Goal: Find specific page/section: Find specific page/section

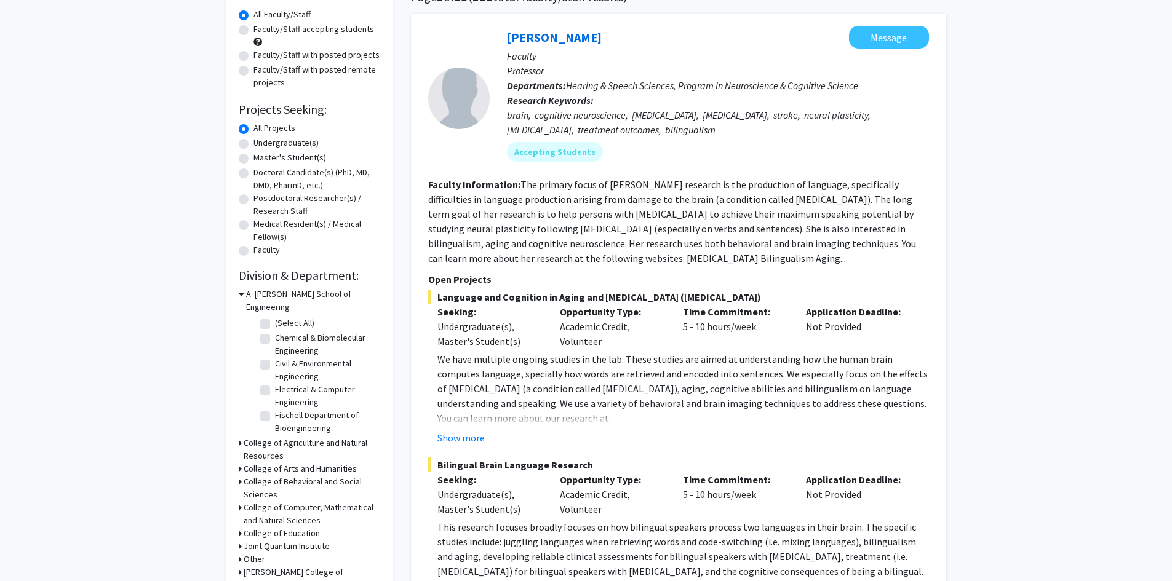
scroll to position [123, 0]
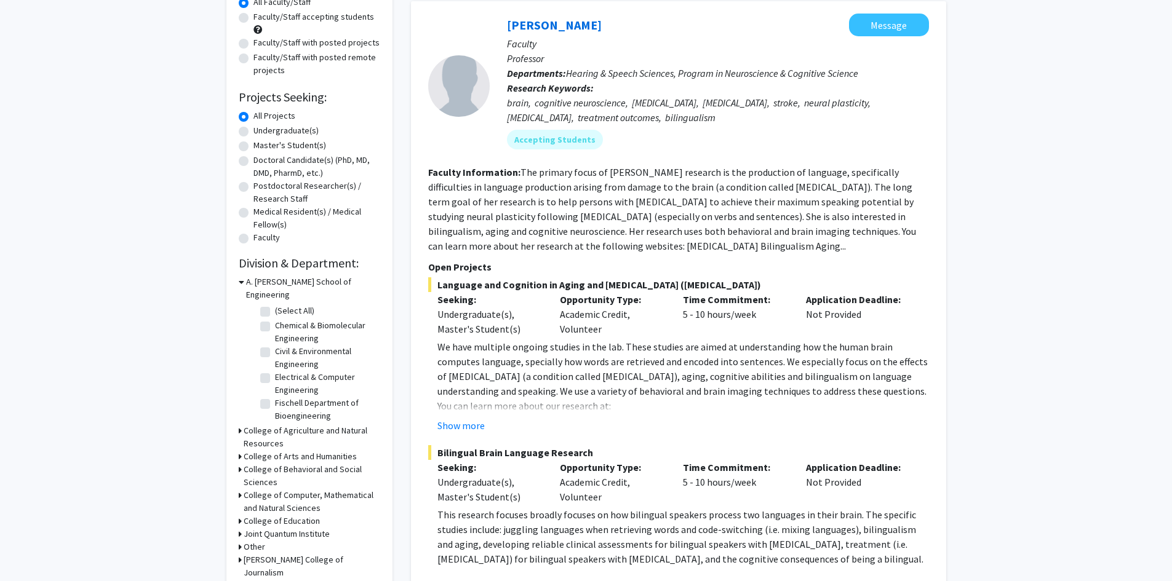
click at [275, 397] on label "Fischell Department of Bioengineering" at bounding box center [326, 410] width 102 height 26
click at [275, 397] on input "Fischell Department of Bioengineering" at bounding box center [279, 401] width 8 height 8
checkbox input "true"
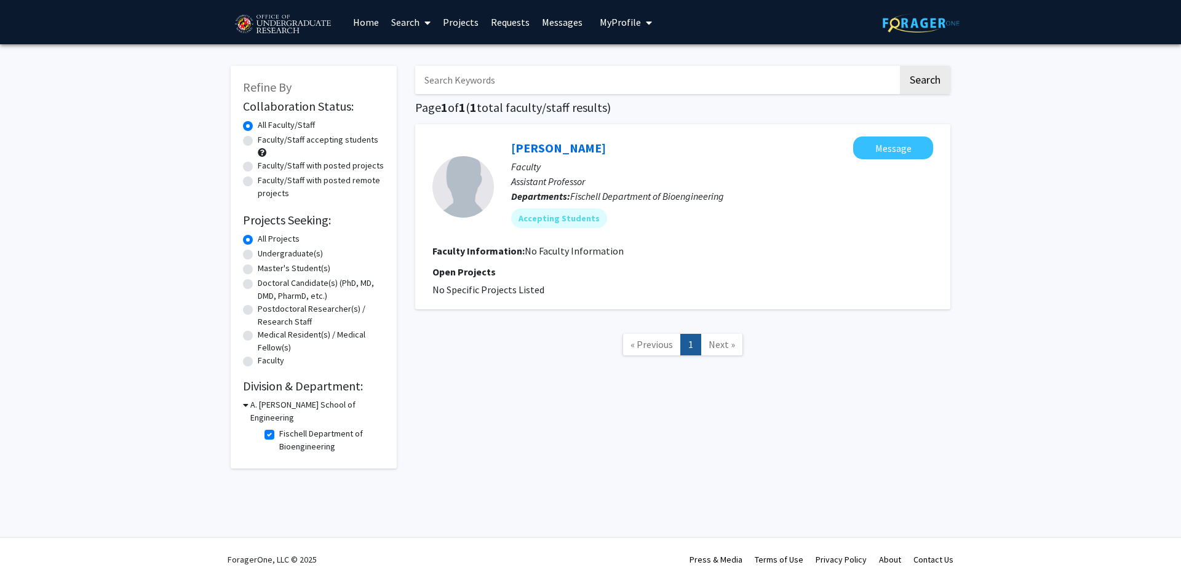
click at [279, 427] on label "Fischell Department of Bioengineering" at bounding box center [330, 440] width 102 height 26
click at [279, 427] on input "Fischell Department of Bioengineering" at bounding box center [283, 431] width 8 height 8
checkbox input "false"
